Goal: Information Seeking & Learning: Learn about a topic

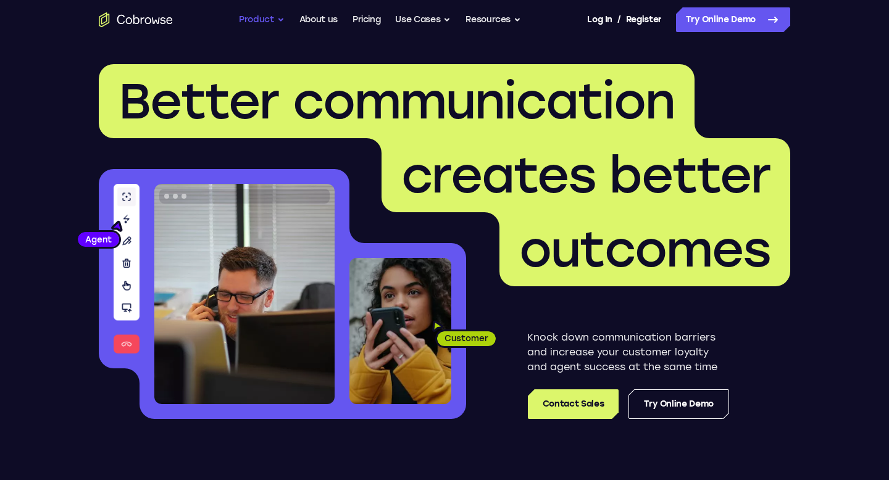
click at [270, 24] on button "Product" at bounding box center [262, 19] width 46 height 25
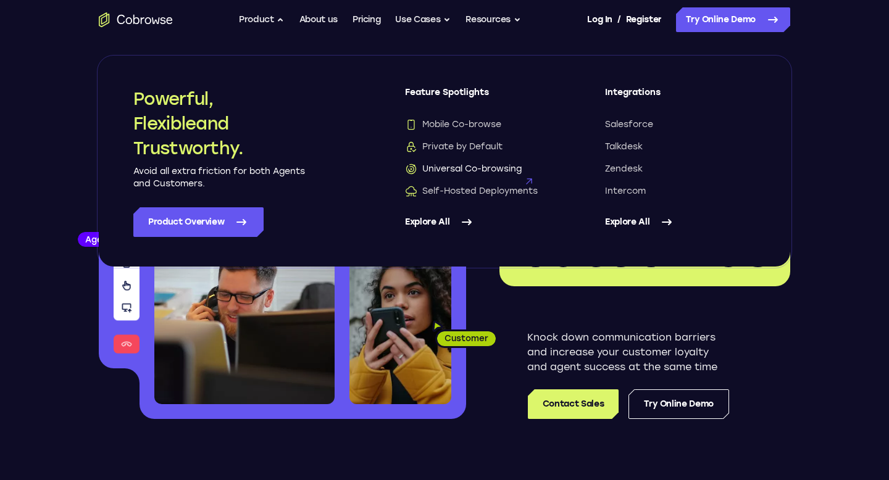
click at [472, 167] on span "Universal Co-browsing" at bounding box center [463, 169] width 117 height 12
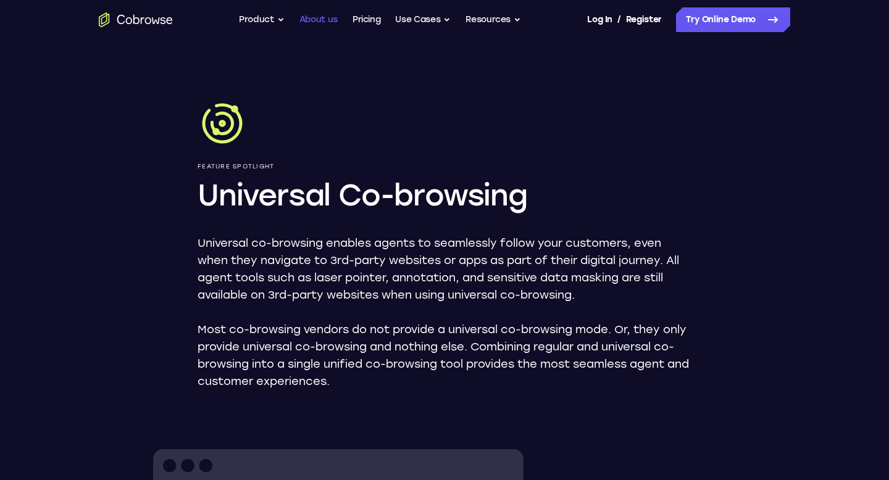
click at [304, 23] on link "About us" at bounding box center [318, 19] width 38 height 25
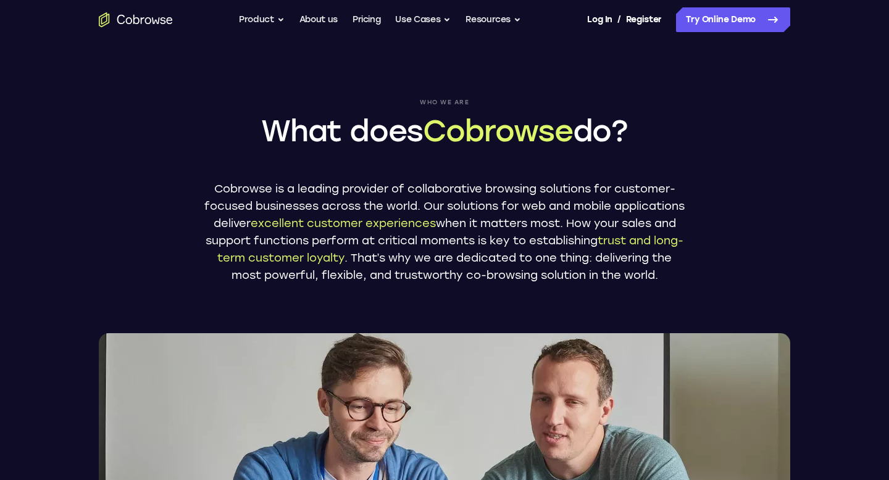
click at [301, 201] on p "Cobrowse is a leading provider of collaborative browsing solutions for customer…" at bounding box center [444, 232] width 481 height 104
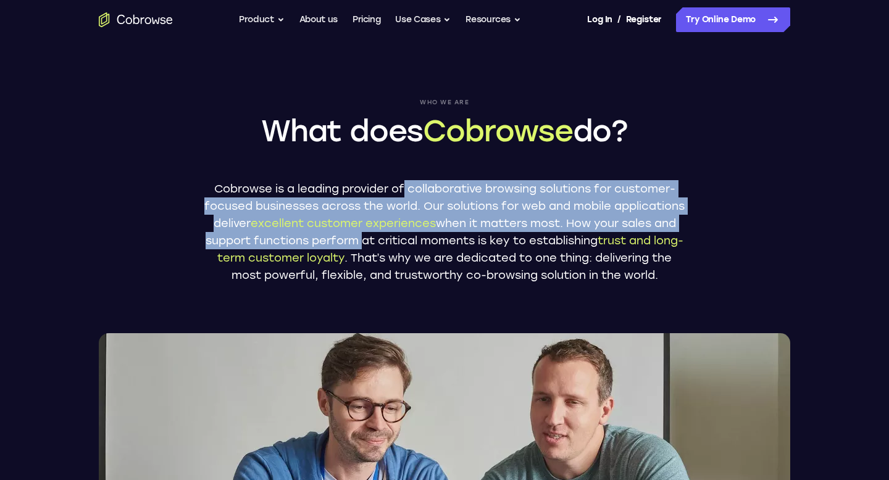
drag, startPoint x: 403, startPoint y: 189, endPoint x: 480, endPoint y: 239, distance: 92.2
click at [480, 239] on p "Cobrowse is a leading provider of collaborative browsing solutions for customer…" at bounding box center [444, 232] width 481 height 104
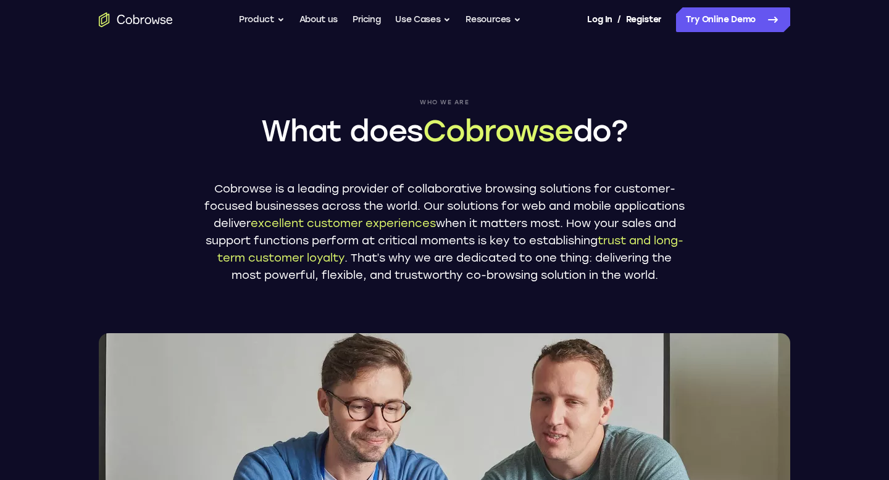
click at [336, 65] on div "Who we are What does Cobrowse do? Cobrowse is a leading provider of collaborati…" at bounding box center [444, 300] width 790 height 522
click at [278, 21] on button "Product" at bounding box center [262, 19] width 46 height 25
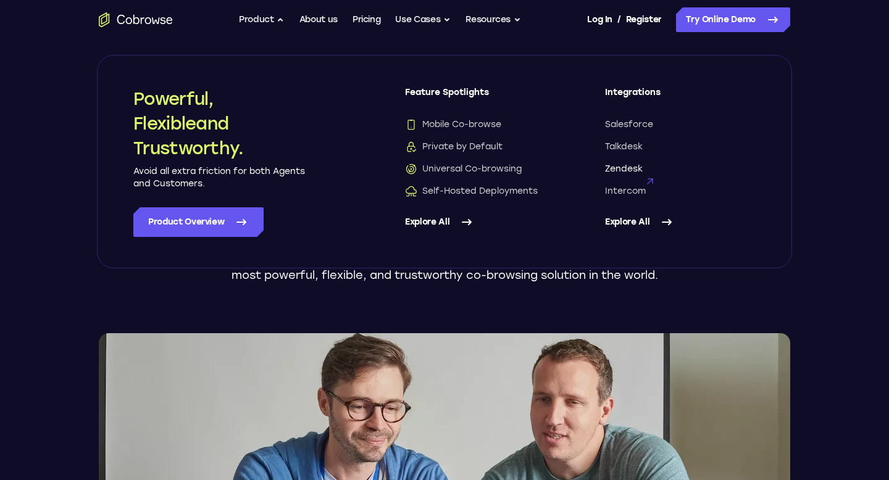
click at [626, 170] on span "Zendesk" at bounding box center [624, 169] width 38 height 12
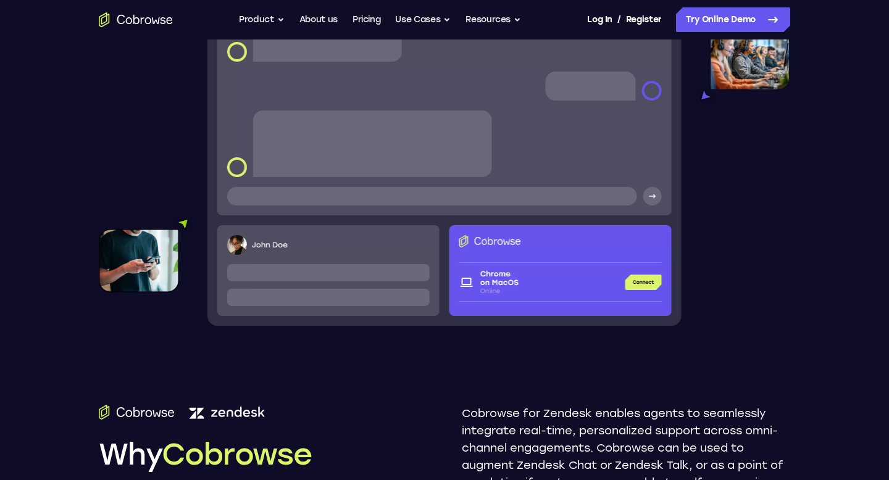
scroll to position [571, 0]
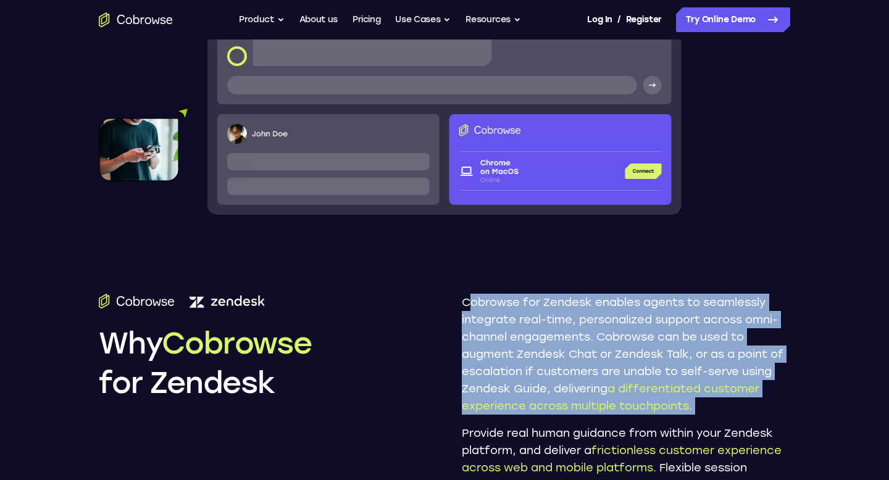
drag, startPoint x: 466, startPoint y: 300, endPoint x: 720, endPoint y: 421, distance: 281.5
click at [720, 421] on div "Cobrowse for Zendesk enables agents to seamlessly integrate real-time, personal…" at bounding box center [626, 420] width 328 height 252
copy div "obrowse for Zendesk enables agents to seamlessly integrate real-time, personali…"
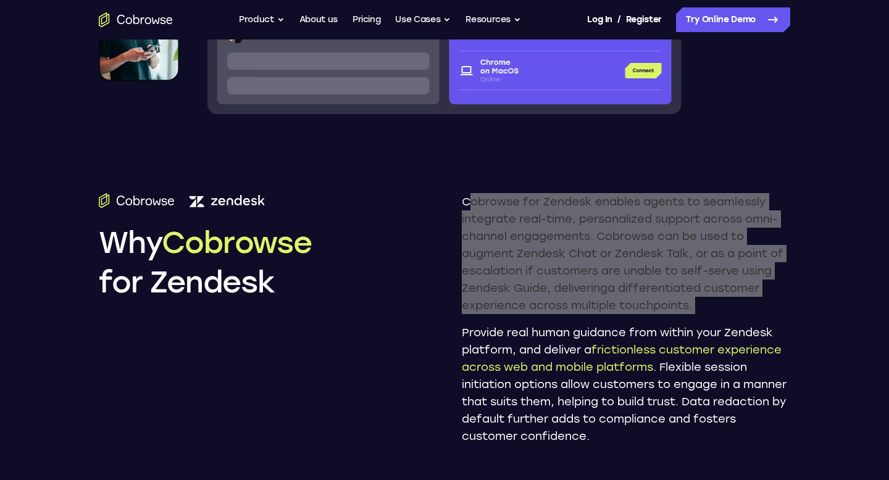
scroll to position [697, 0]
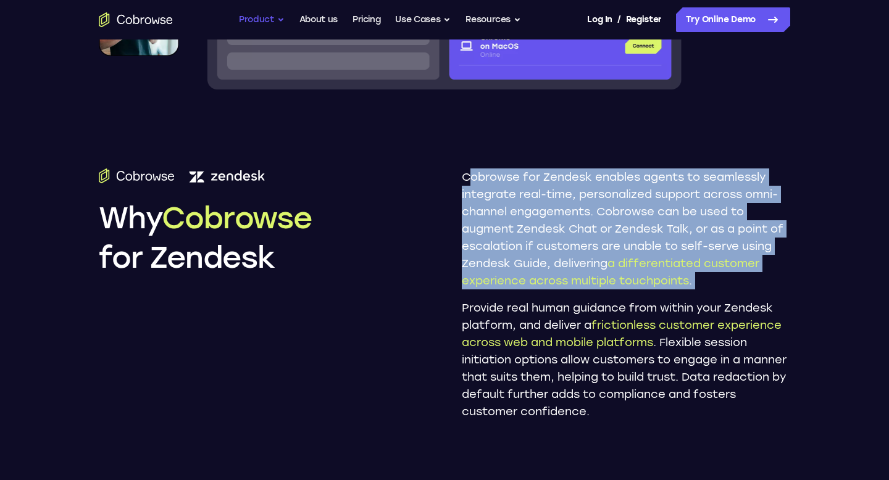
click at [263, 23] on button "Product" at bounding box center [262, 19] width 46 height 25
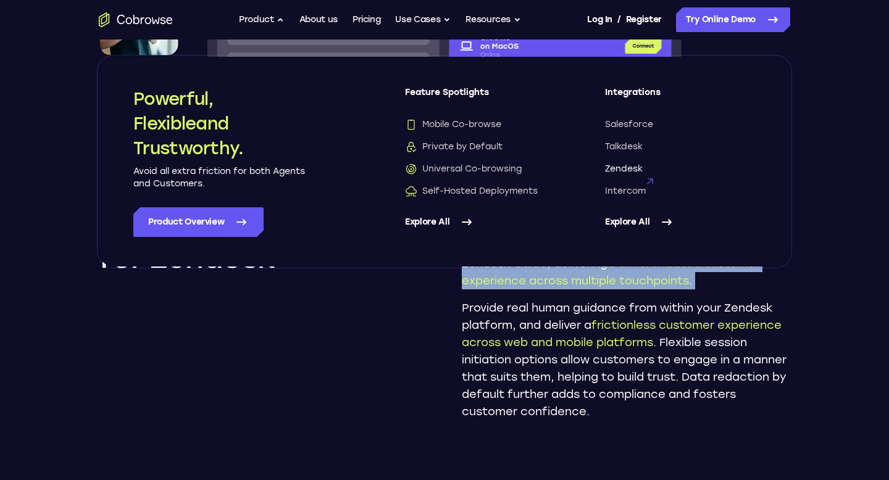
click at [632, 164] on span "Zendesk" at bounding box center [624, 169] width 38 height 12
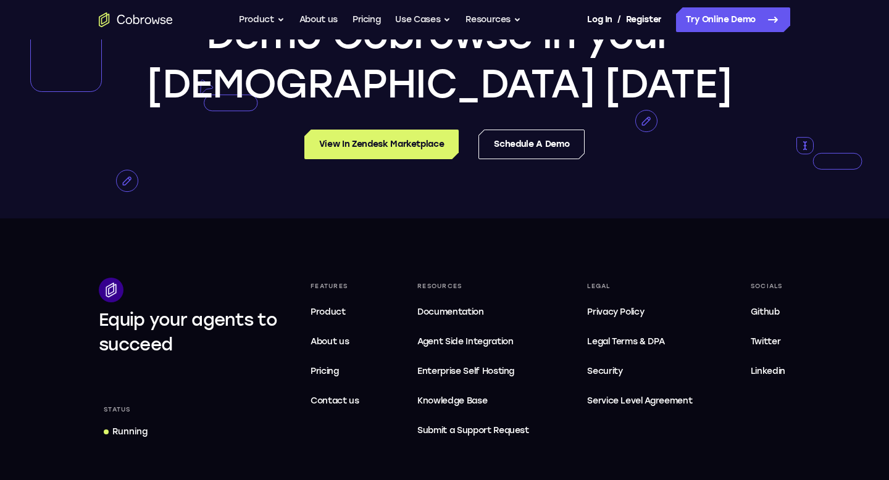
scroll to position [2751, 0]
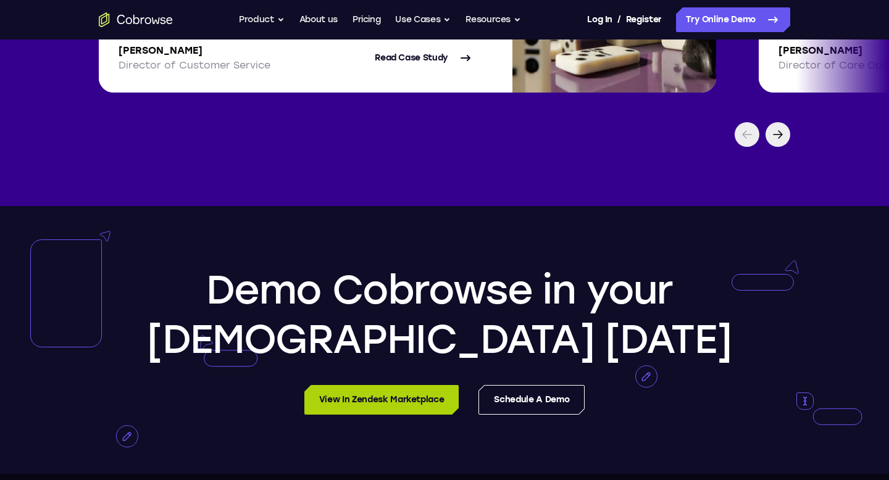
click at [399, 404] on link "View in Zendesk Marketplace" at bounding box center [381, 400] width 155 height 30
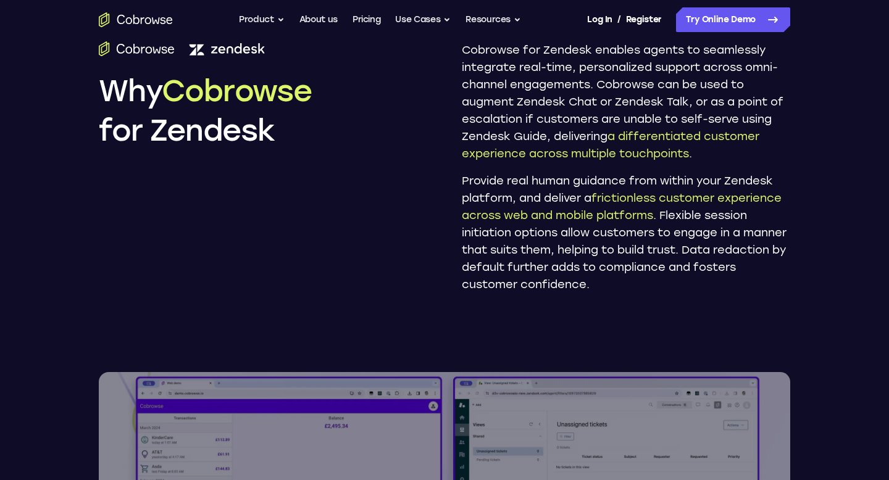
scroll to position [733, 0]
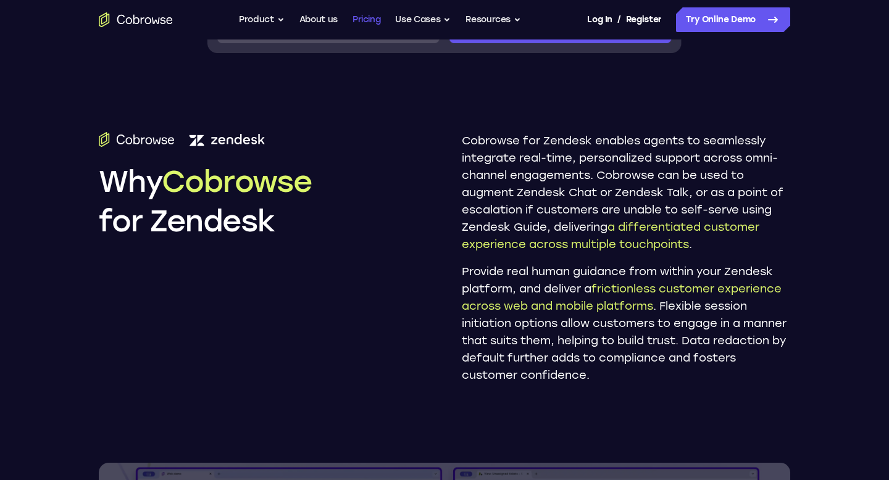
click at [369, 20] on link "Pricing" at bounding box center [366, 19] width 28 height 25
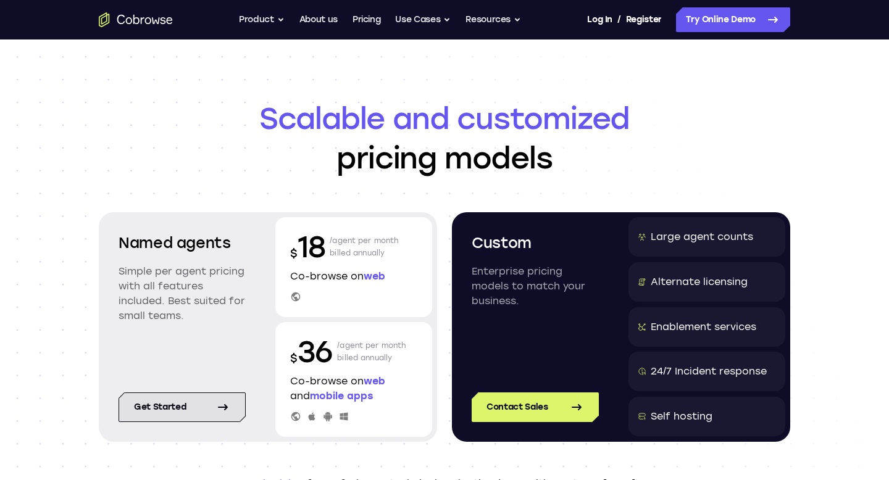
click at [185, 399] on link "Get started" at bounding box center [181, 407] width 127 height 30
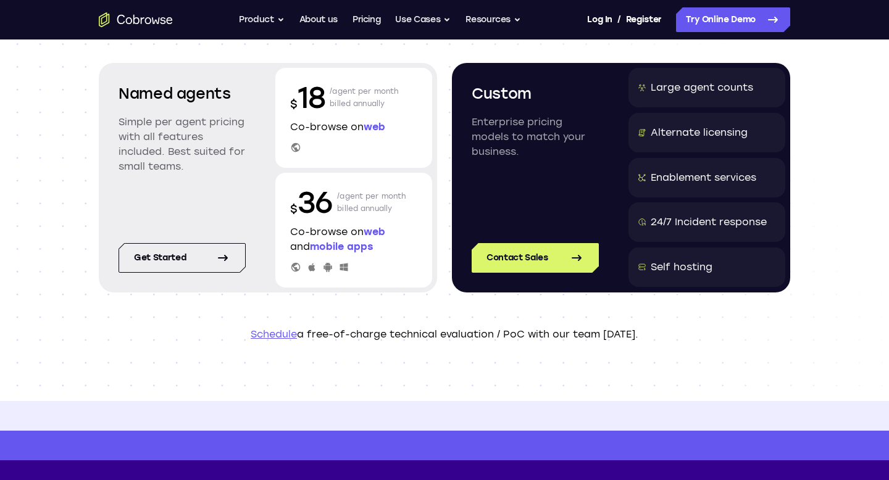
scroll to position [80, 0]
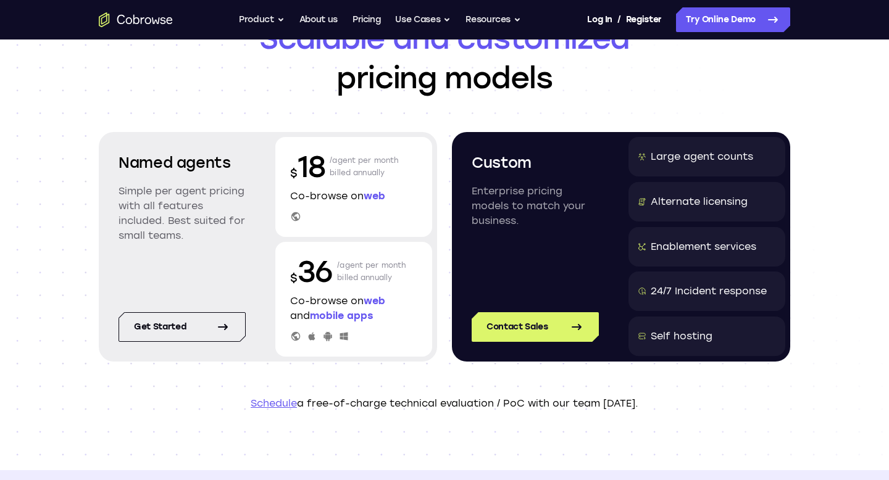
click at [587, 82] on h1 "Scalable and customized pricing models" at bounding box center [444, 58] width 691 height 79
click at [478, 22] on button "Resources" at bounding box center [493, 19] width 56 height 25
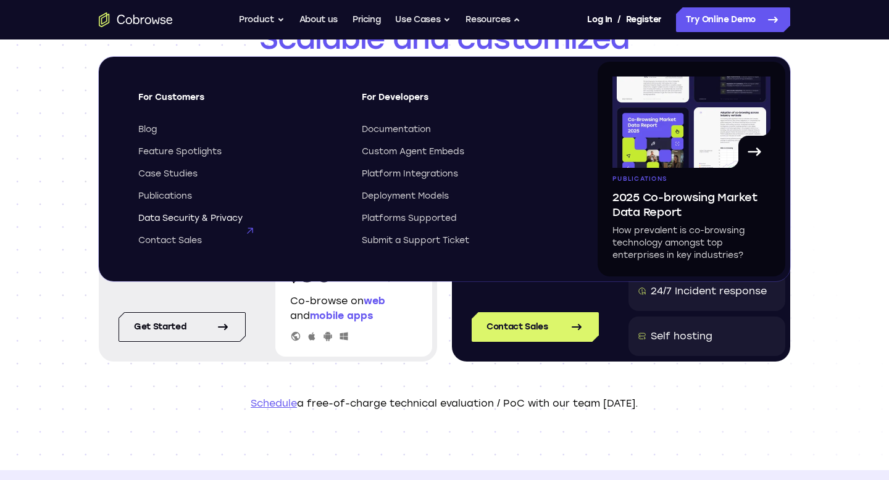
click at [222, 214] on span "Data Security & Privacy" at bounding box center [190, 218] width 104 height 12
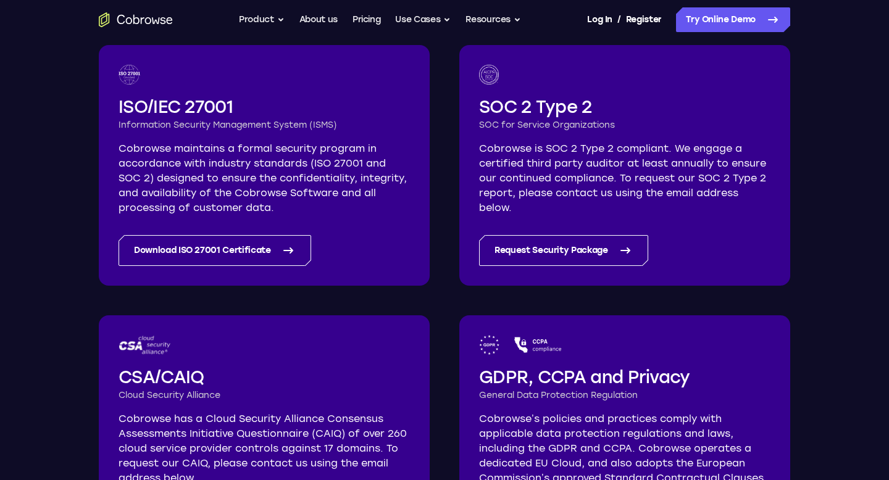
scroll to position [252, 0]
